Goal: Task Accomplishment & Management: Use online tool/utility

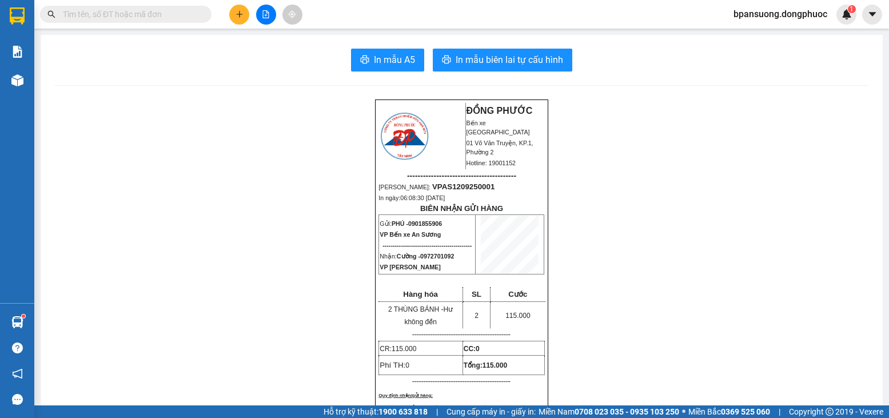
click at [187, 20] on input "text" at bounding box center [130, 14] width 135 height 13
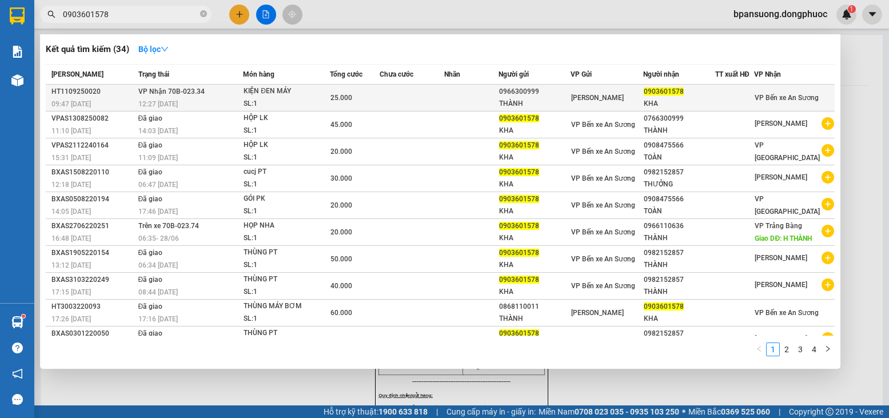
type input "0903601578"
click at [249, 97] on div "KIỆN ĐEN MÁY" at bounding box center [287, 91] width 86 height 13
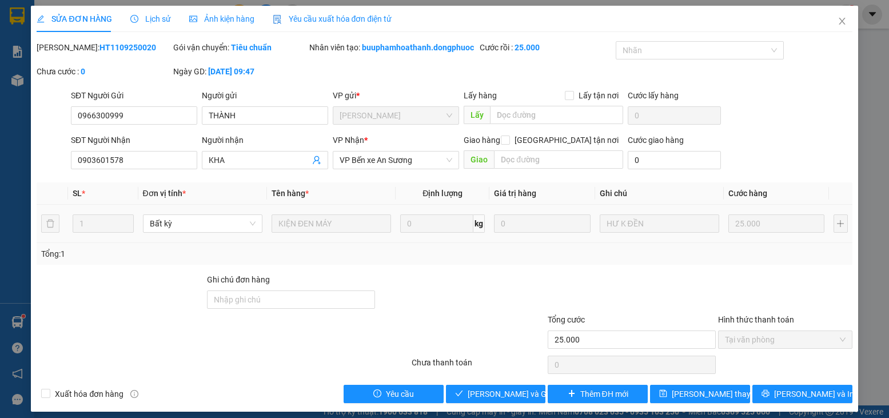
type input "0966300999"
type input "THÀNH"
type input "0903601578"
type input "KHA"
type input "25.000"
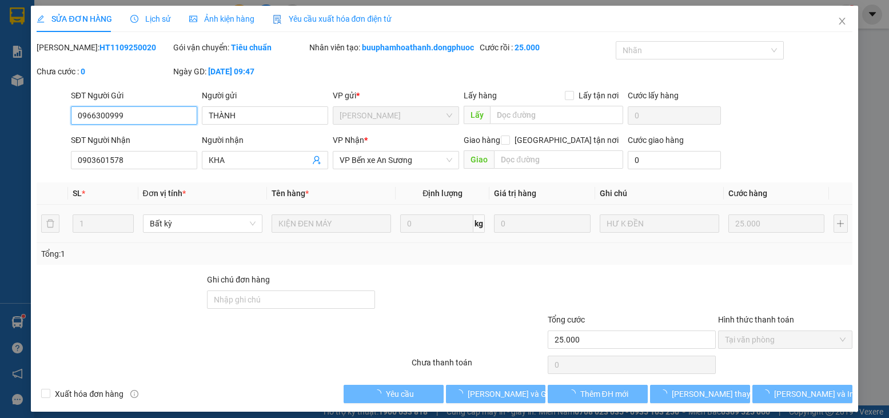
scroll to position [7, 0]
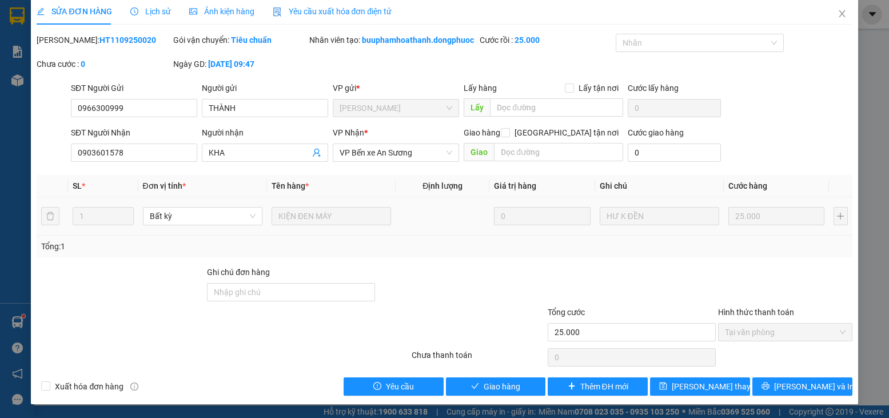
drag, startPoint x: 497, startPoint y: 380, endPoint x: 497, endPoint y: 395, distance: 15.4
click at [497, 369] on div "Chưa thanh toán" at bounding box center [478, 359] width 136 height 20
click at [497, 393] on span "Giao hàng" at bounding box center [502, 386] width 37 height 13
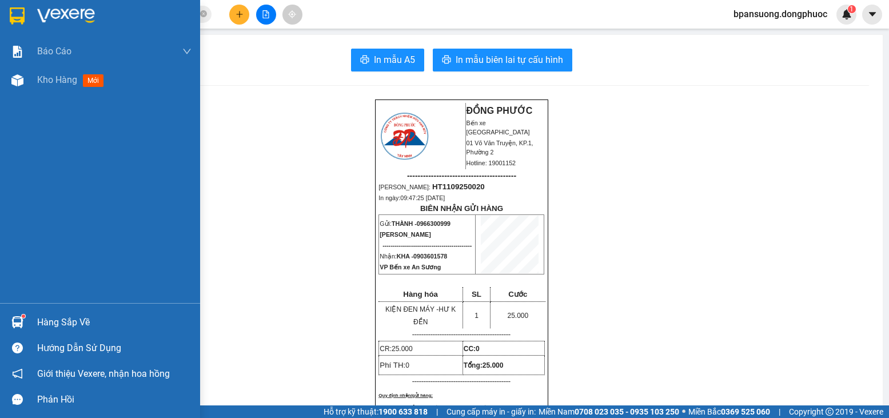
click at [47, 324] on div "Hàng sắp về" at bounding box center [114, 322] width 154 height 17
